Goal: Book appointment/travel/reservation

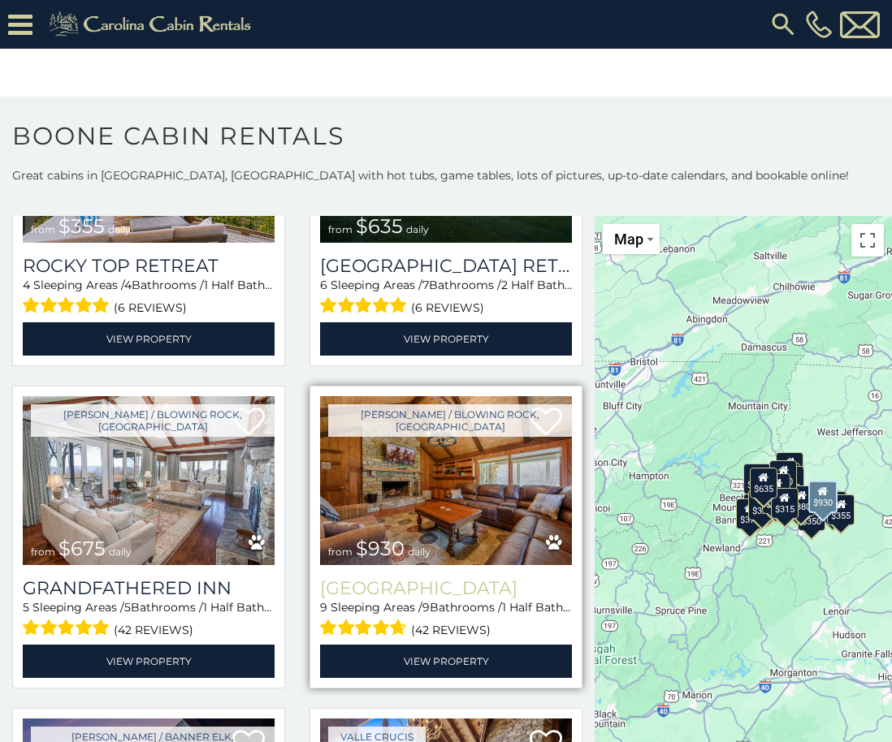
scroll to position [1056, 0]
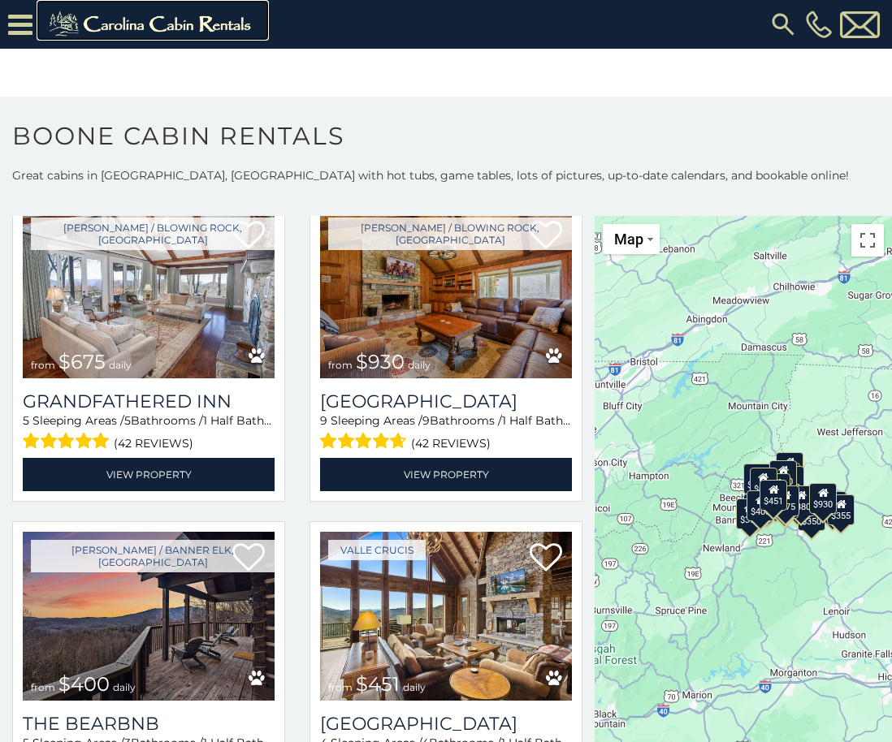
click at [215, 22] on img at bounding box center [153, 24] width 224 height 32
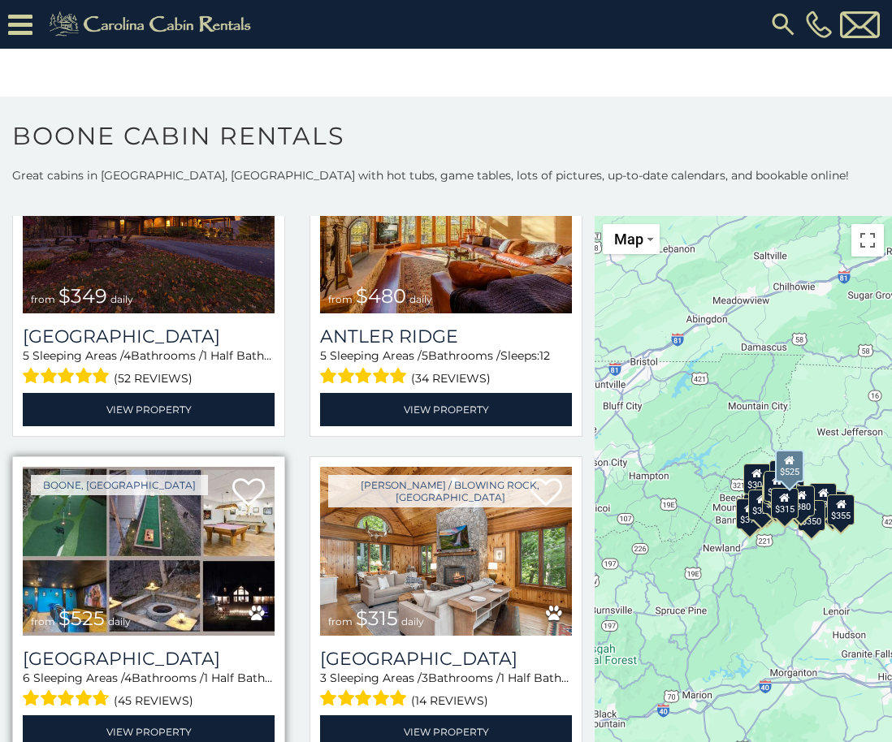
scroll to position [244, 0]
